Goal: Information Seeking & Learning: Learn about a topic

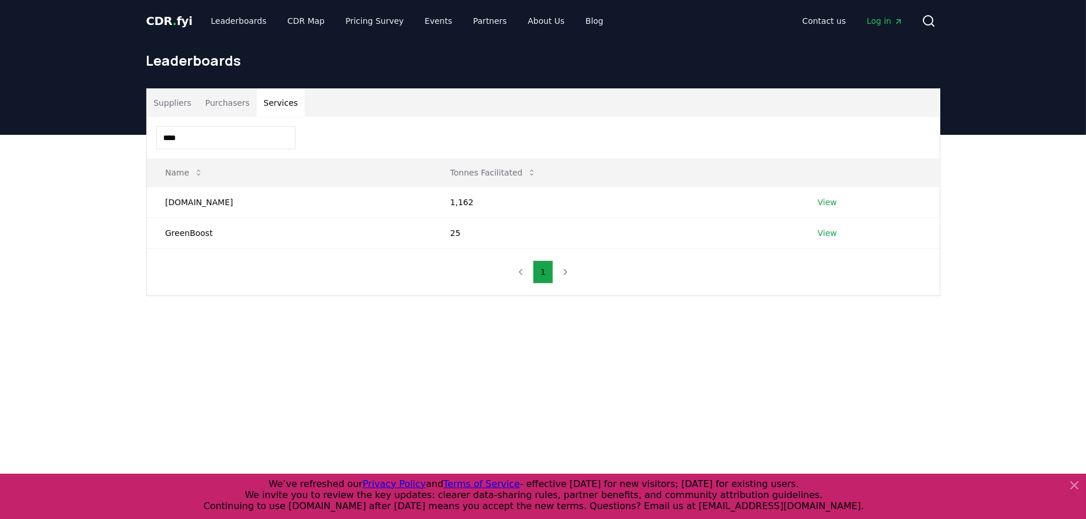
click at [258, 129] on input "****" at bounding box center [225, 137] width 139 height 23
click at [246, 93] on button "Purchasers" at bounding box center [227, 103] width 59 height 28
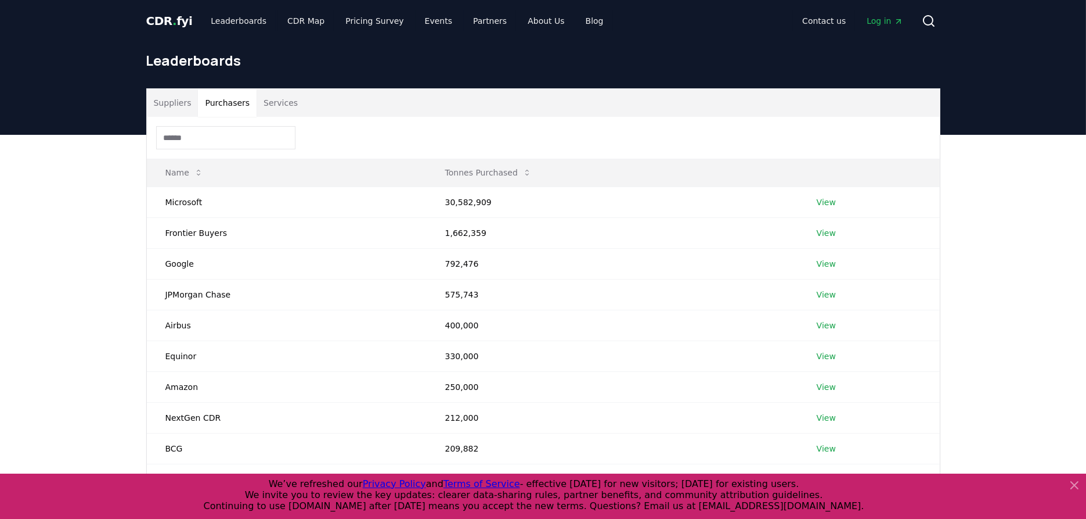
click at [274, 103] on button "Services" at bounding box center [281, 103] width 48 height 28
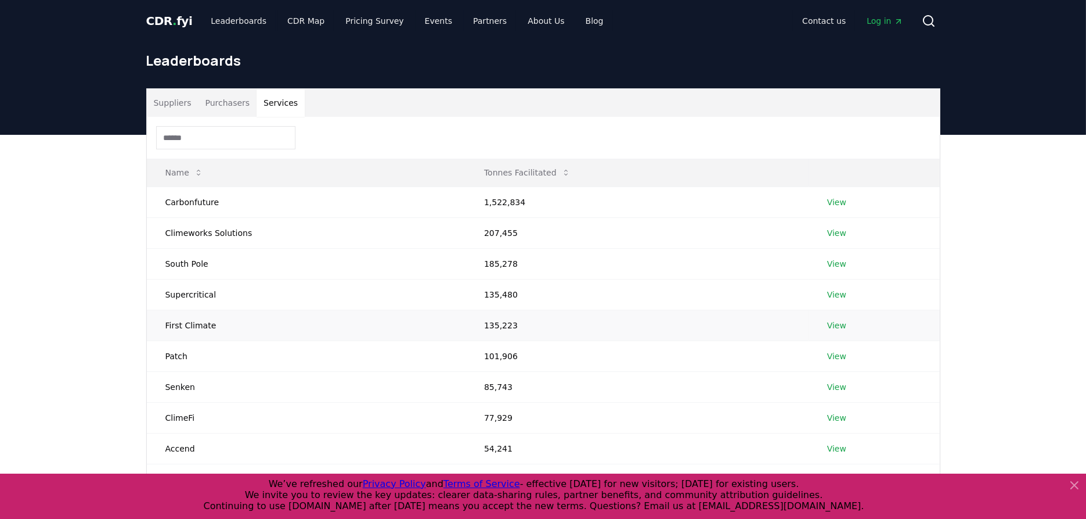
click at [836, 322] on link "View" at bounding box center [836, 325] width 19 height 12
click at [282, 98] on button "Services" at bounding box center [281, 103] width 48 height 28
click at [834, 291] on link "View" at bounding box center [836, 295] width 19 height 12
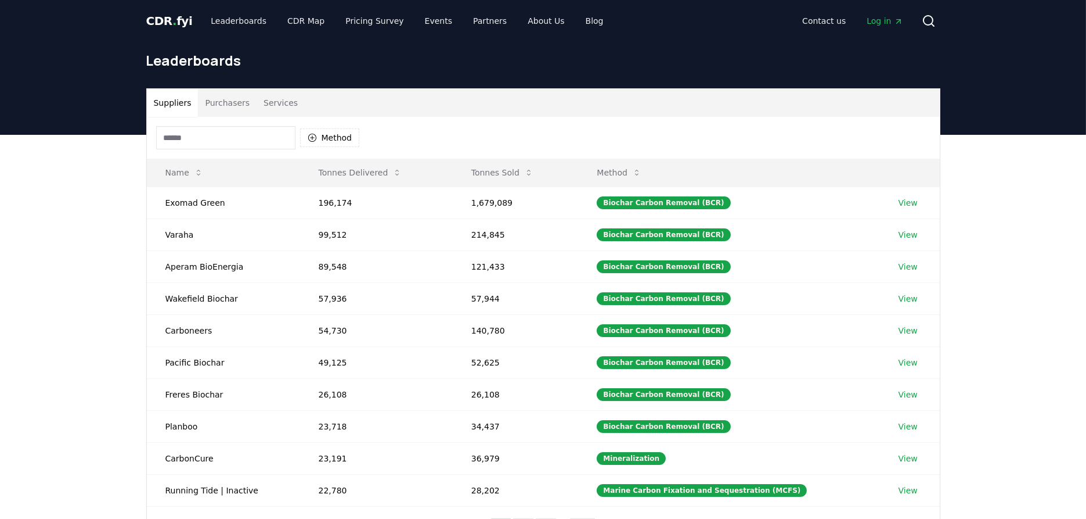
click at [52, 237] on div "Suppliers Purchasers Services Method Name Tonnes Delivered Tonnes Sold Method E…" at bounding box center [543, 367] width 1086 height 465
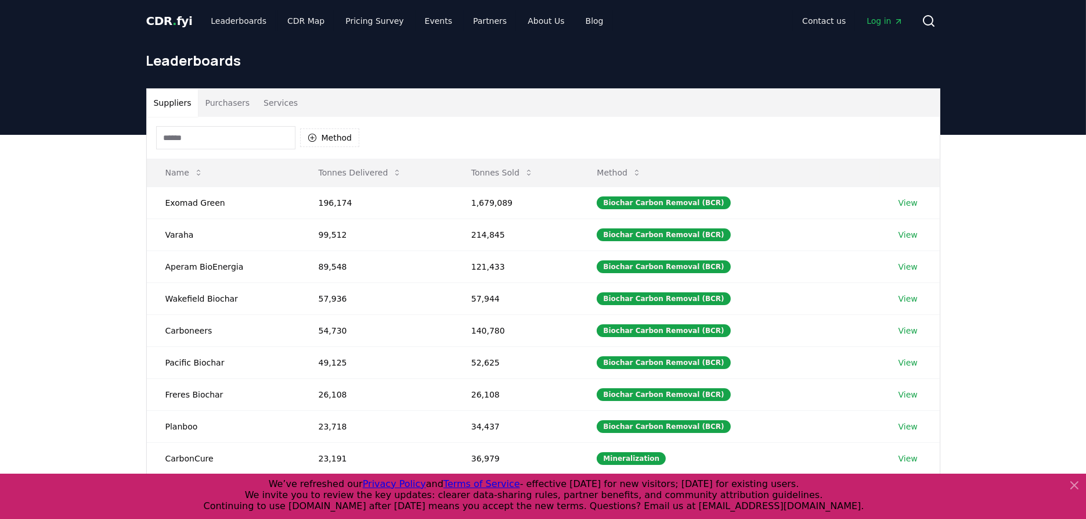
click at [81, 322] on div "Suppliers Purchasers Services Method Name Tonnes Delivered Tonnes Sold Method E…" at bounding box center [543, 367] width 1086 height 465
click at [222, 105] on button "Purchasers" at bounding box center [227, 103] width 59 height 28
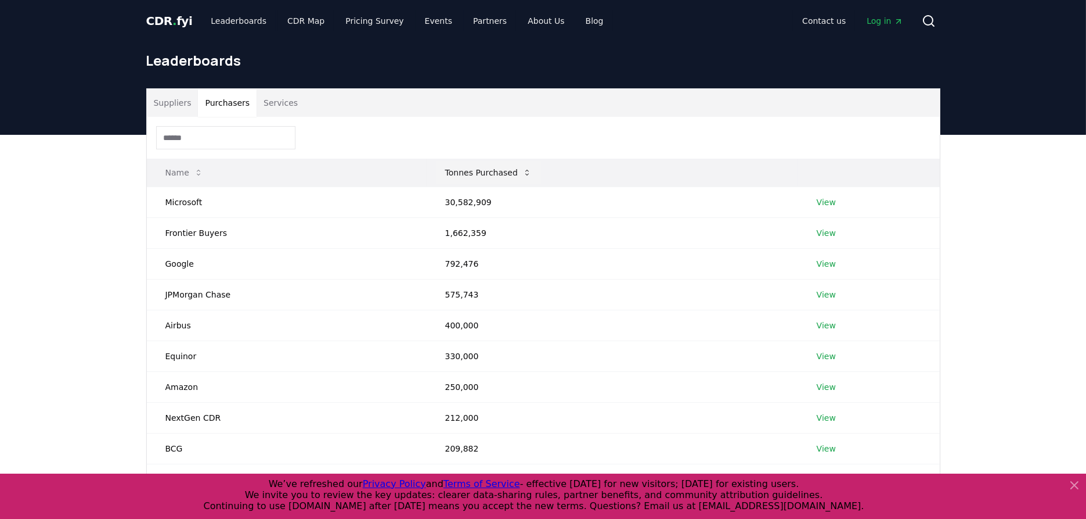
click at [499, 168] on button "Tonnes Purchased" at bounding box center [488, 172] width 105 height 23
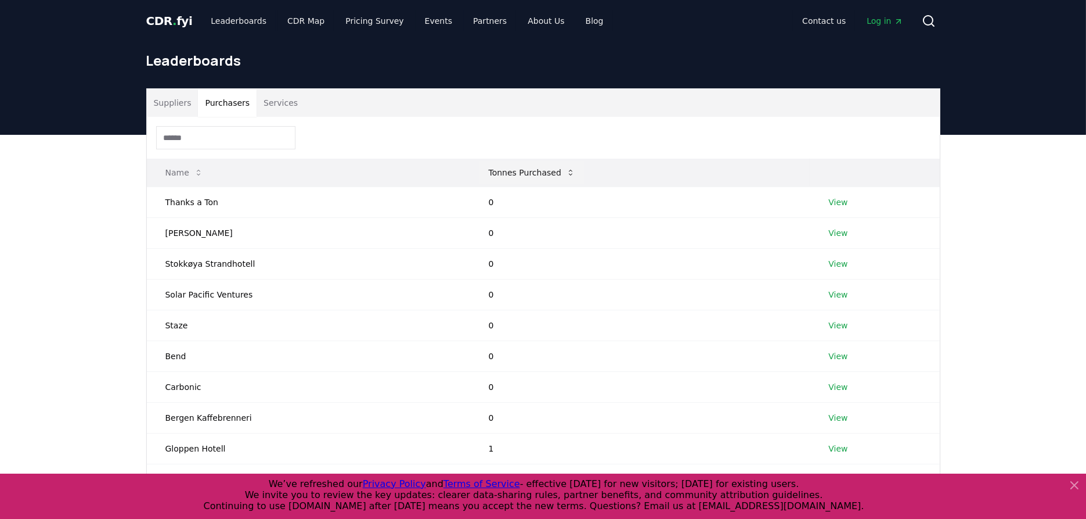
click at [499, 168] on button "Tonnes Purchased" at bounding box center [532, 172] width 105 height 23
